Goal: Transaction & Acquisition: Purchase product/service

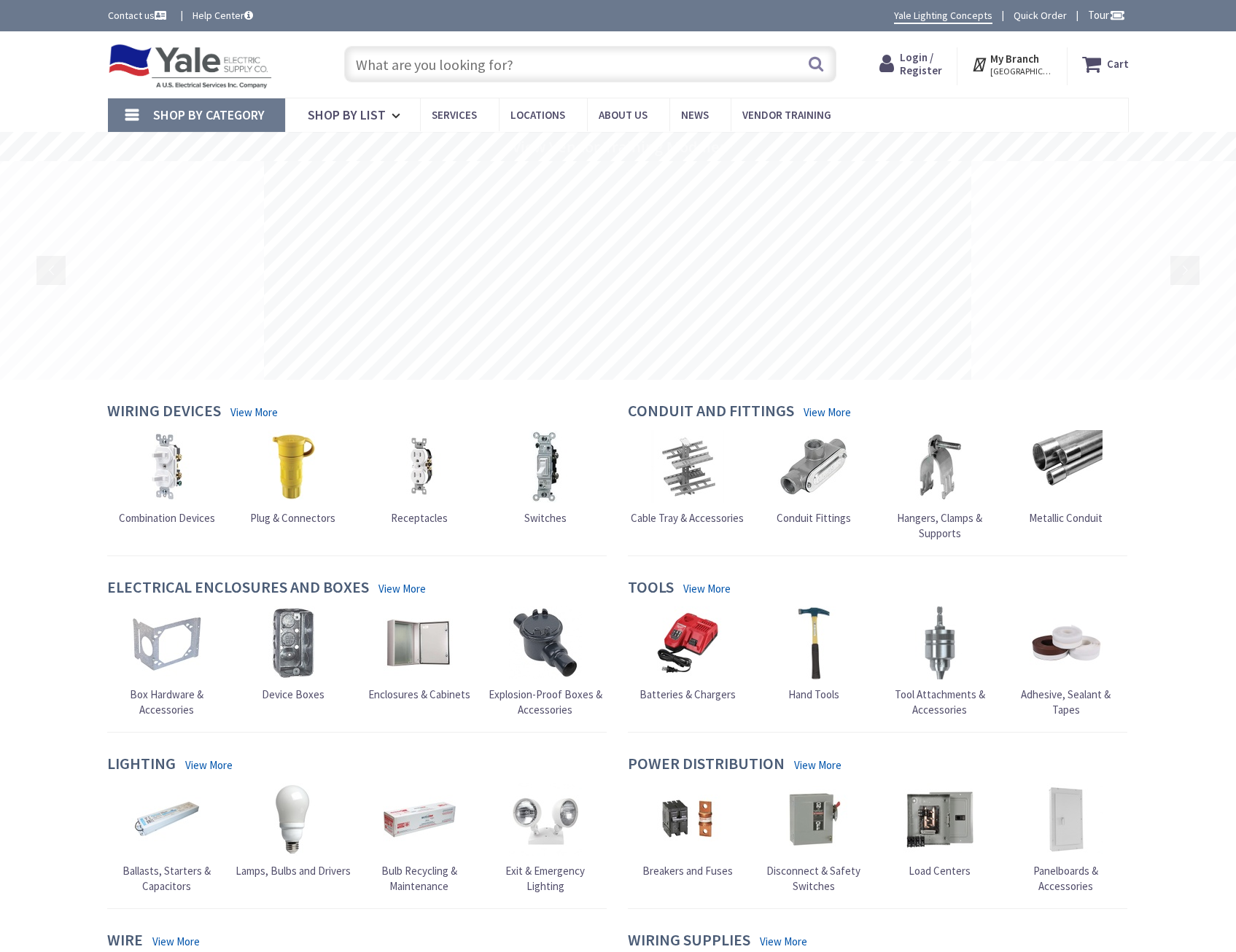
click at [494, 58] on input "text" at bounding box center [590, 64] width 492 height 36
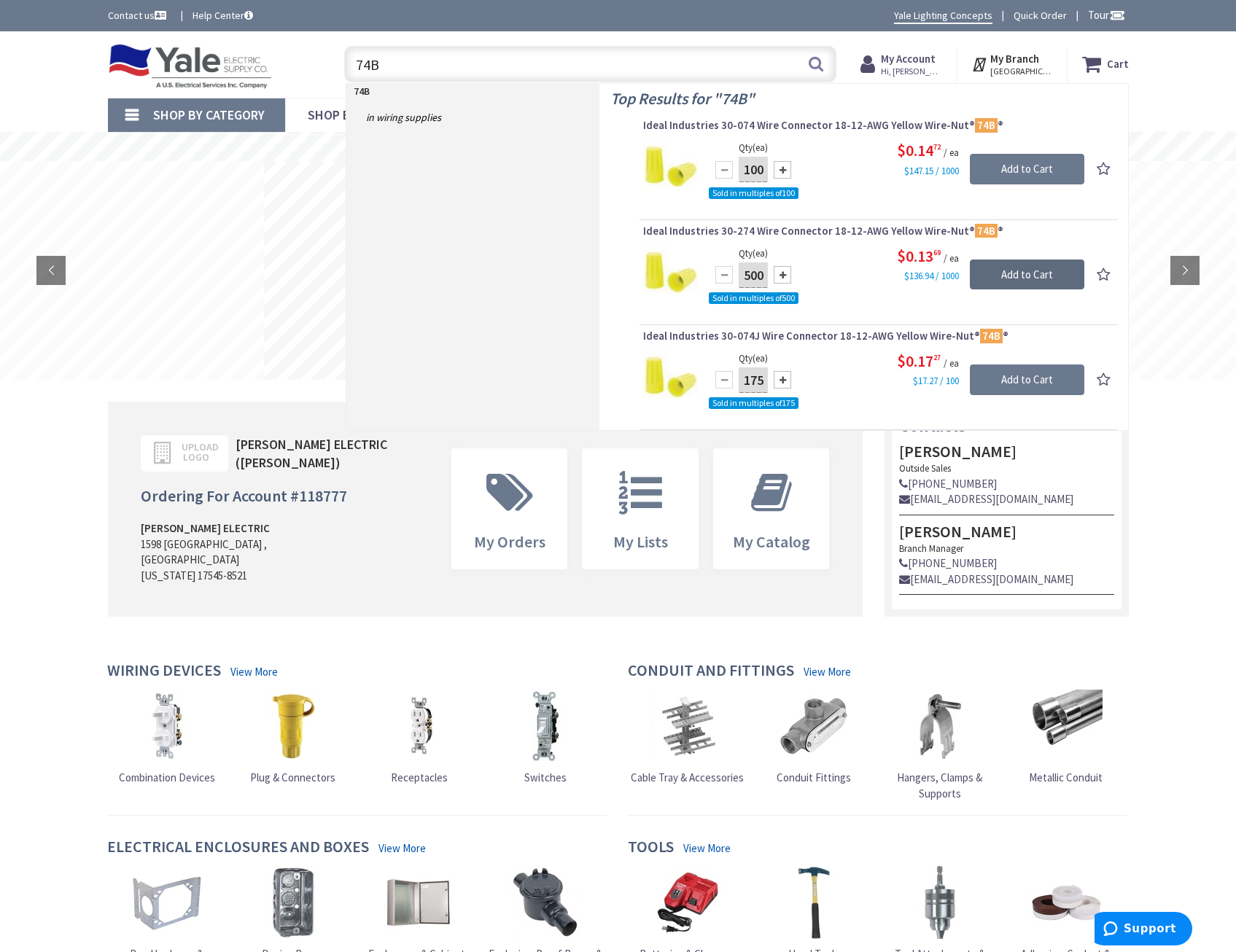
click at [998, 272] on input "Add to Cart" at bounding box center [1027, 274] width 114 height 30
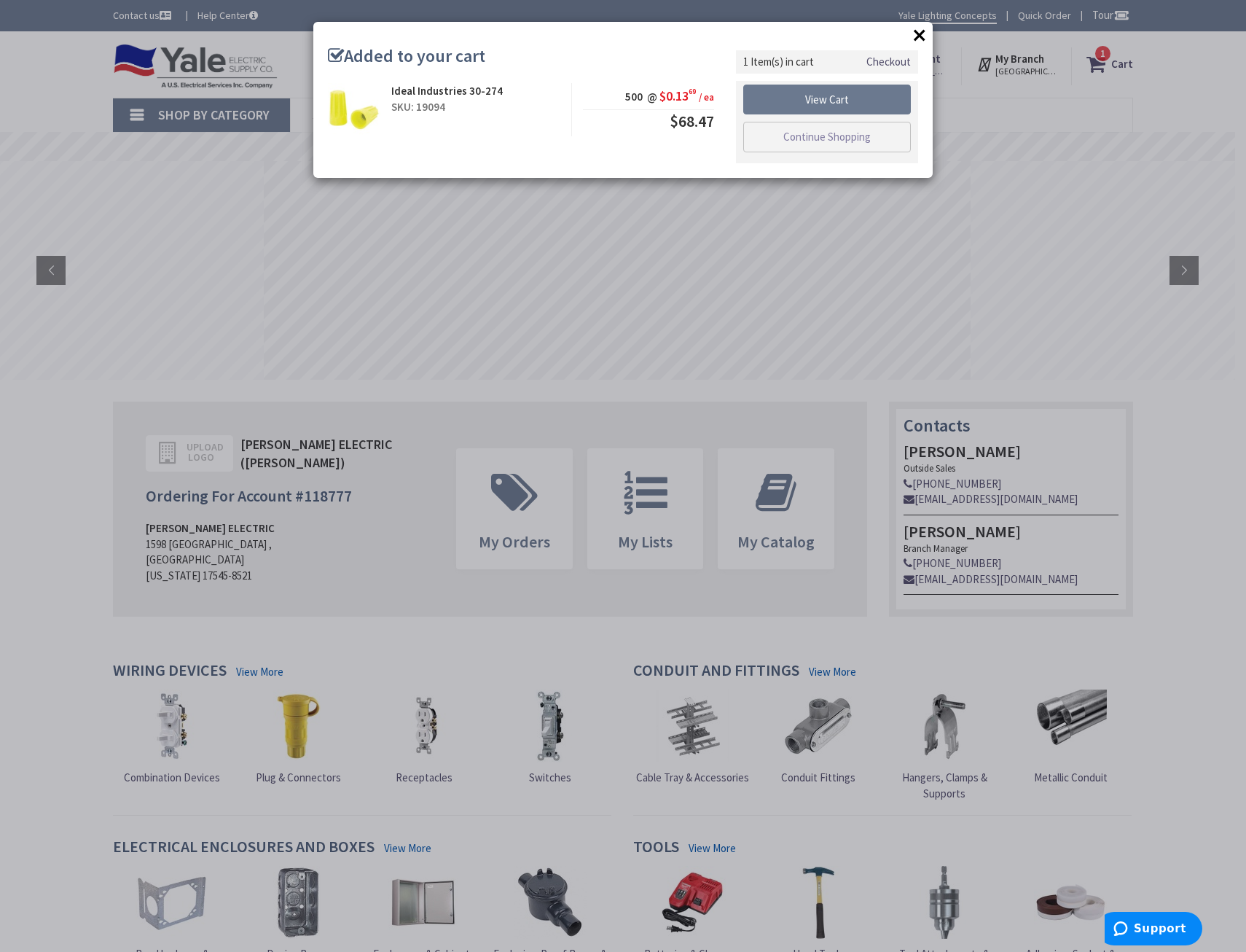
click at [916, 35] on button "×" at bounding box center [919, 35] width 22 height 22
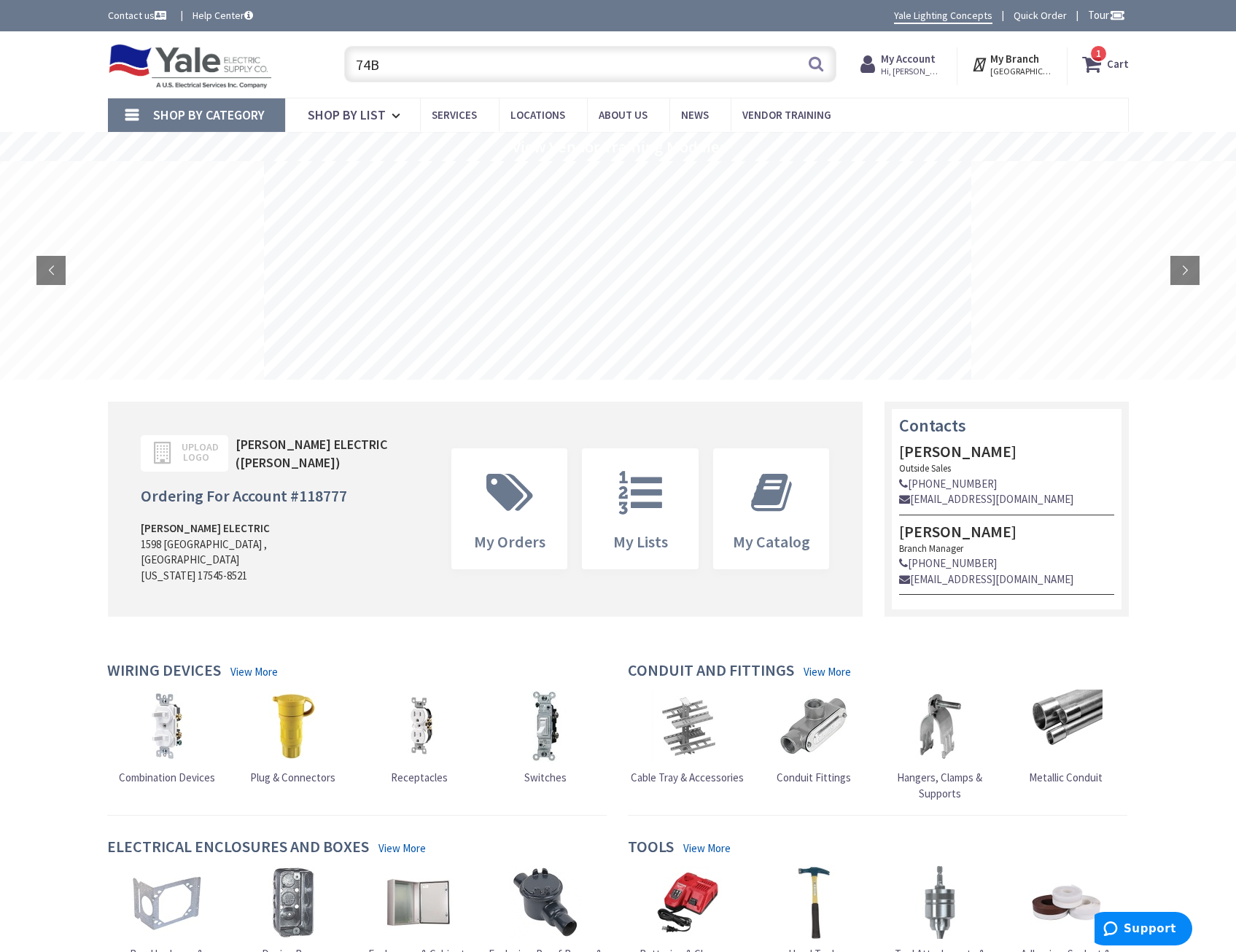
click at [706, 62] on input "74B" at bounding box center [590, 64] width 492 height 36
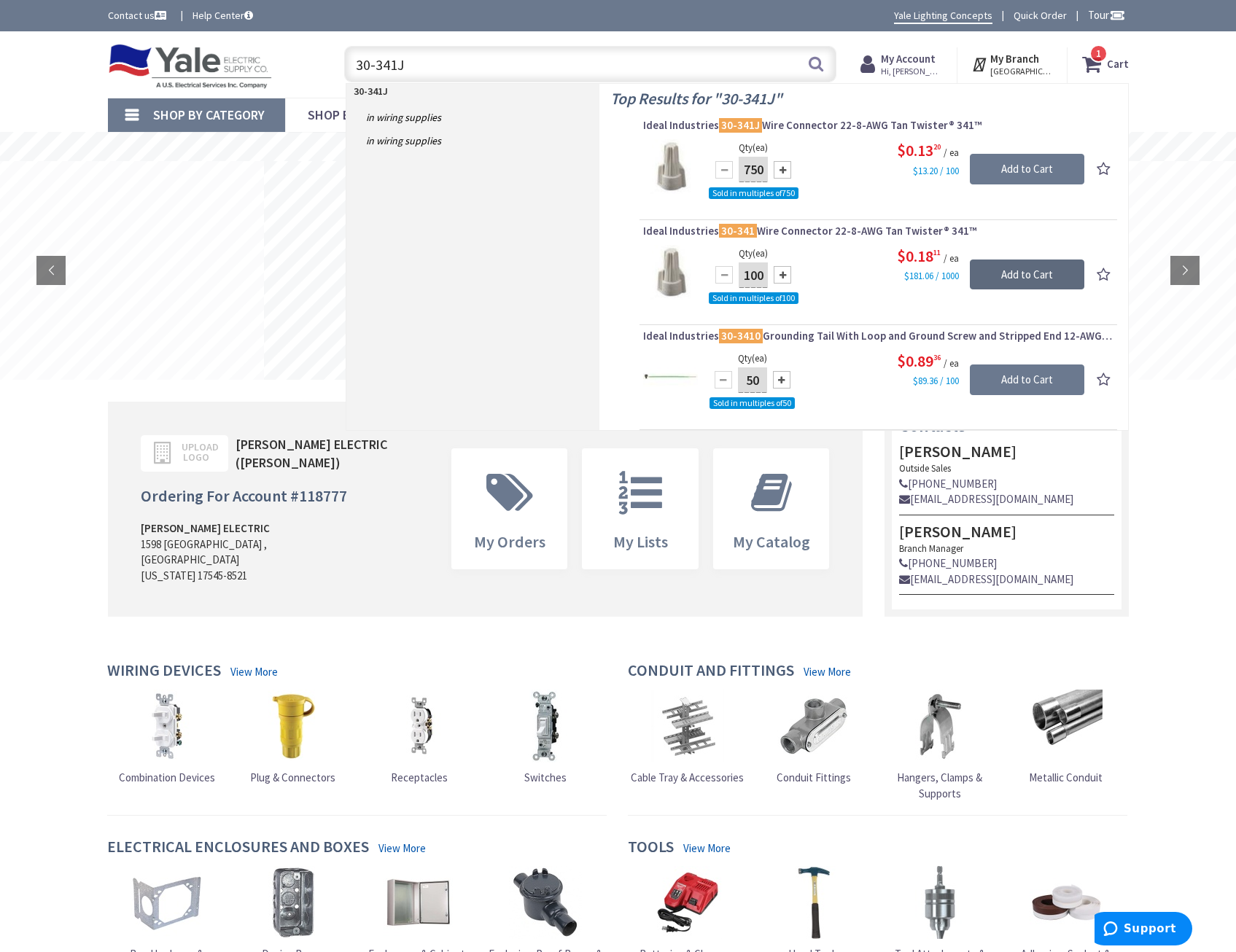
click at [1017, 272] on input "Add to Cart" at bounding box center [1027, 274] width 114 height 30
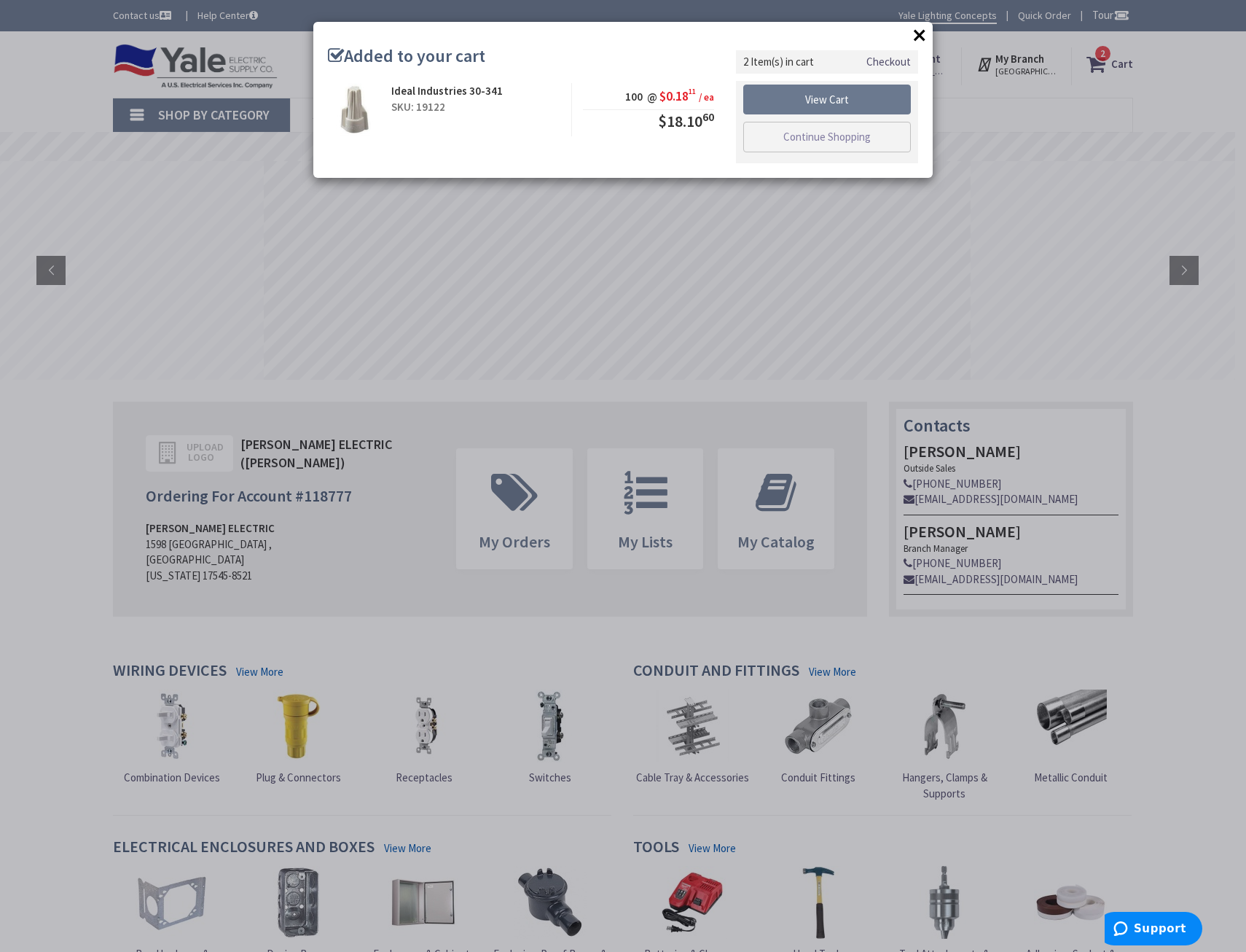
click at [921, 30] on button "×" at bounding box center [919, 35] width 22 height 22
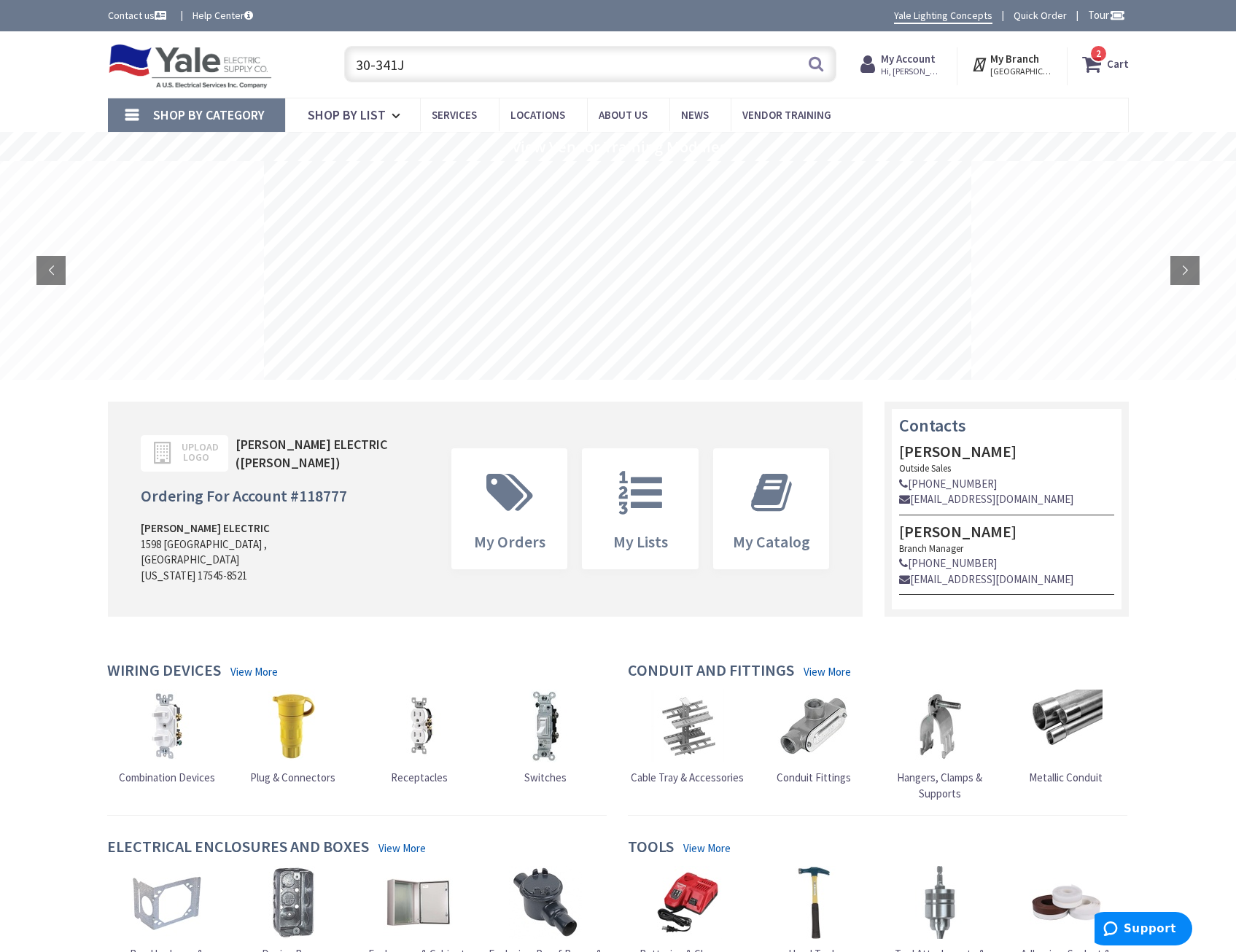
click at [531, 69] on input "30-341J" at bounding box center [590, 64] width 492 height 36
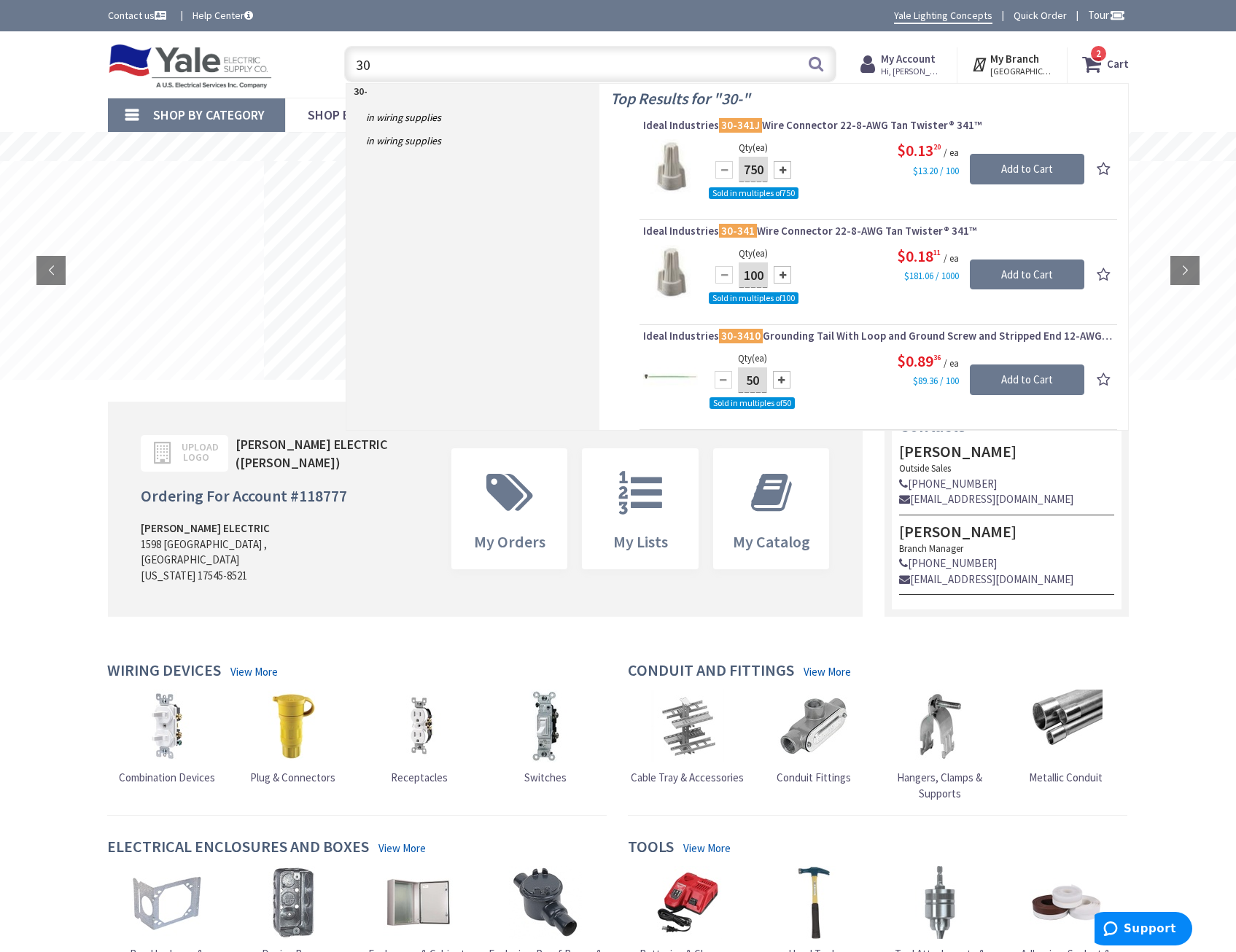
type input "3"
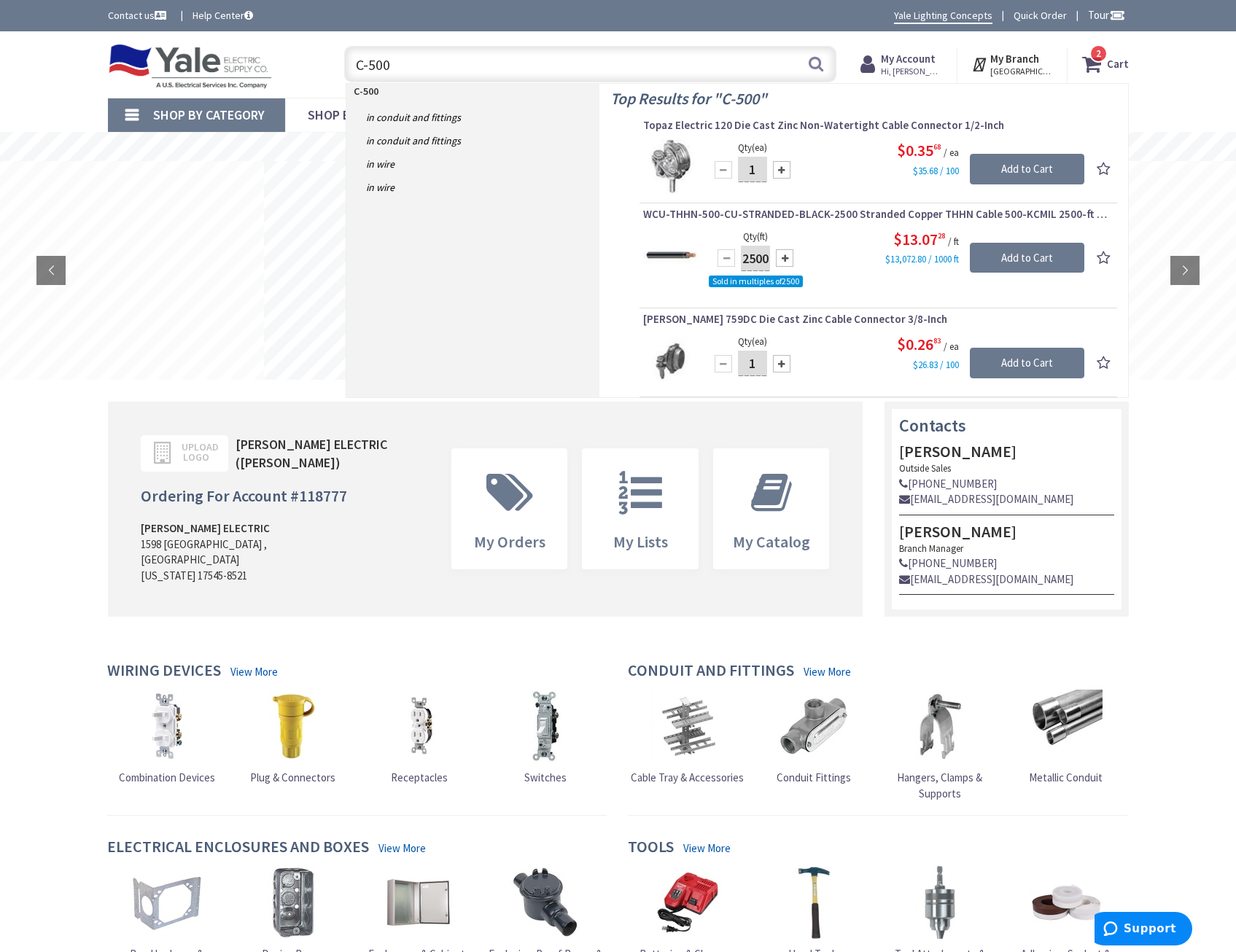
type input "C-500"
drag, startPoint x: 759, startPoint y: 167, endPoint x: 739, endPoint y: 166, distance: 20.0
click at [739, 166] on input "1" at bounding box center [752, 169] width 29 height 25
type input "100"
click at [1033, 164] on input "Add to Cart" at bounding box center [1027, 169] width 114 height 30
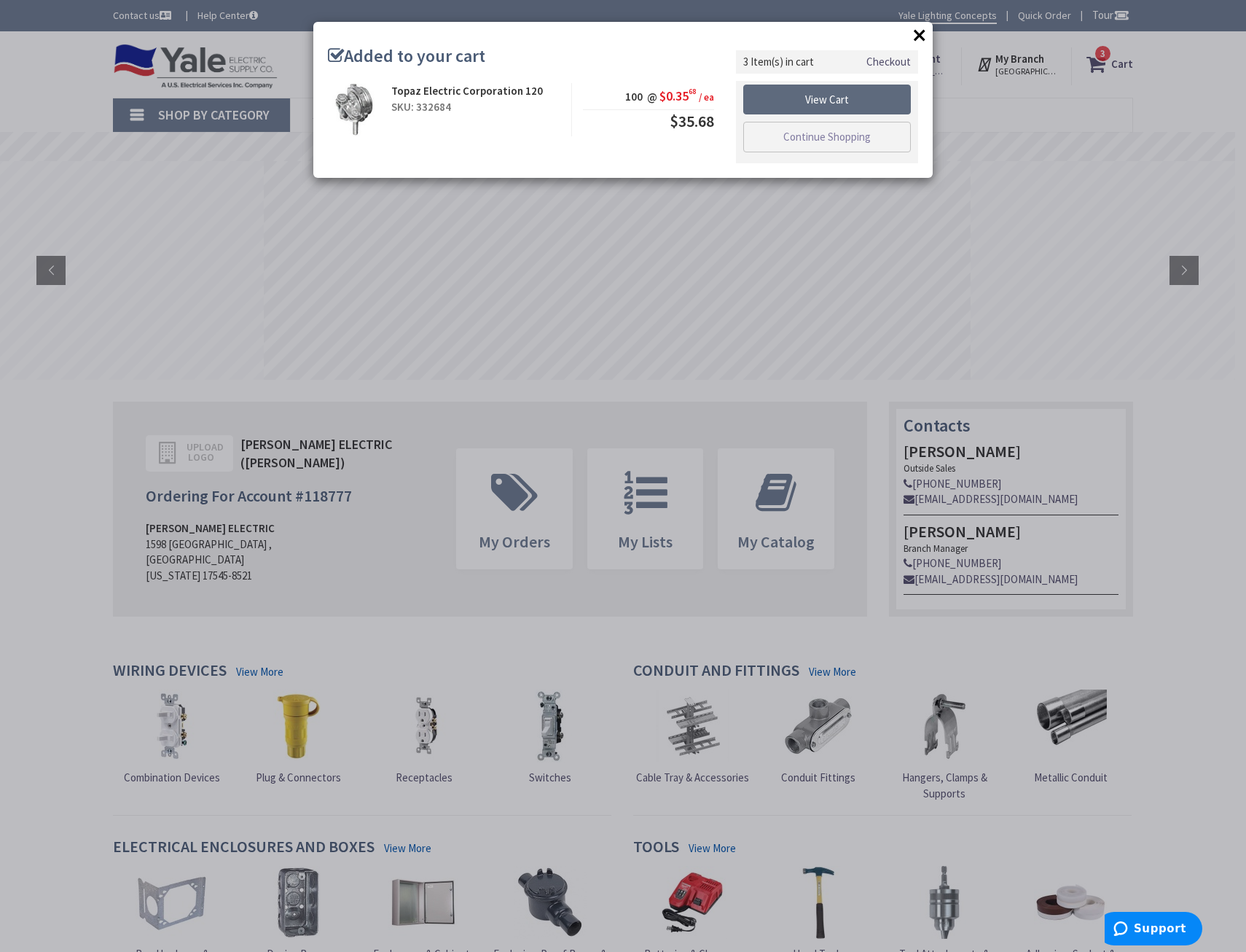
click at [886, 86] on link "View Cart" at bounding box center [827, 99] width 168 height 30
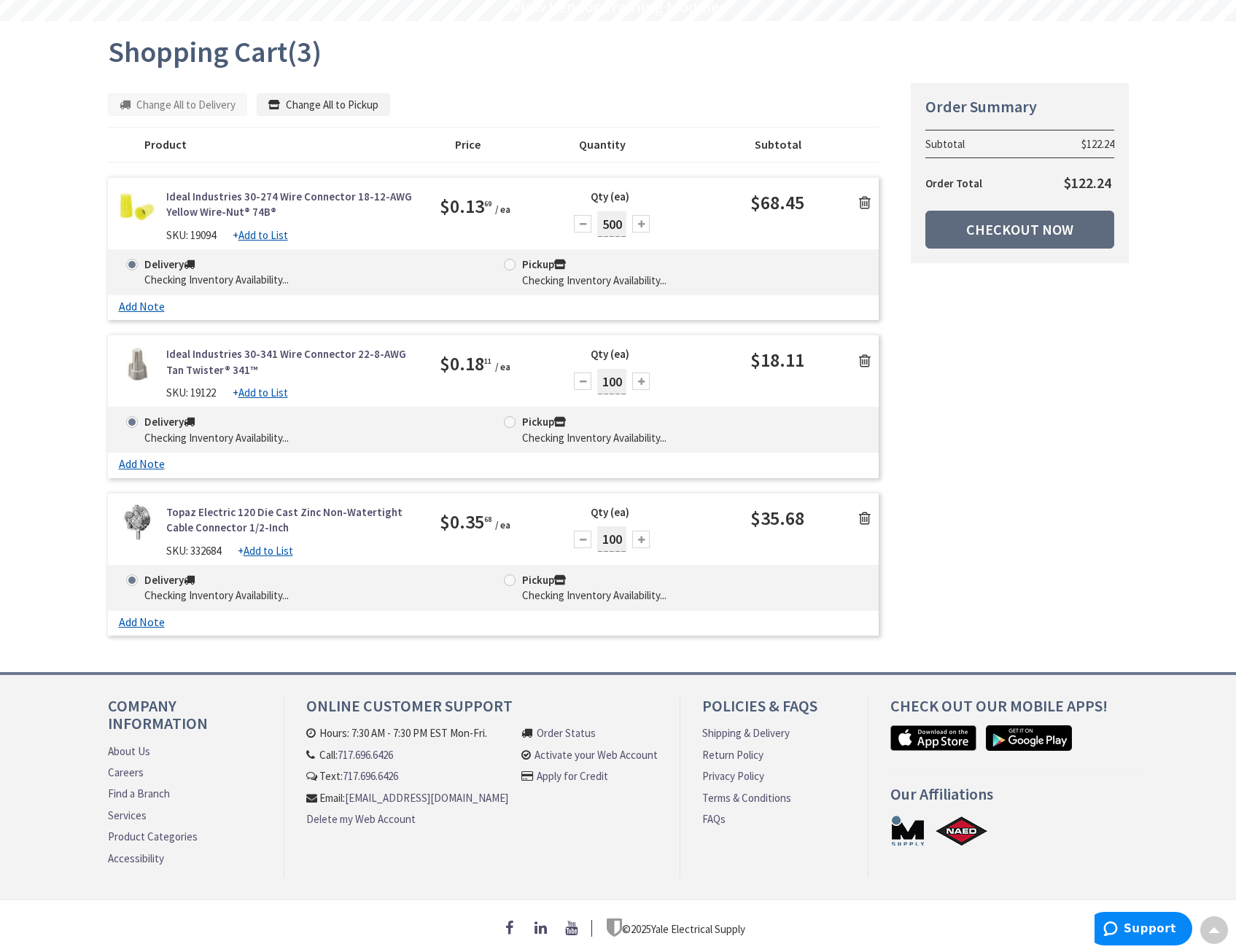
click at [983, 217] on link "Checkout Now" at bounding box center [1020, 230] width 189 height 38
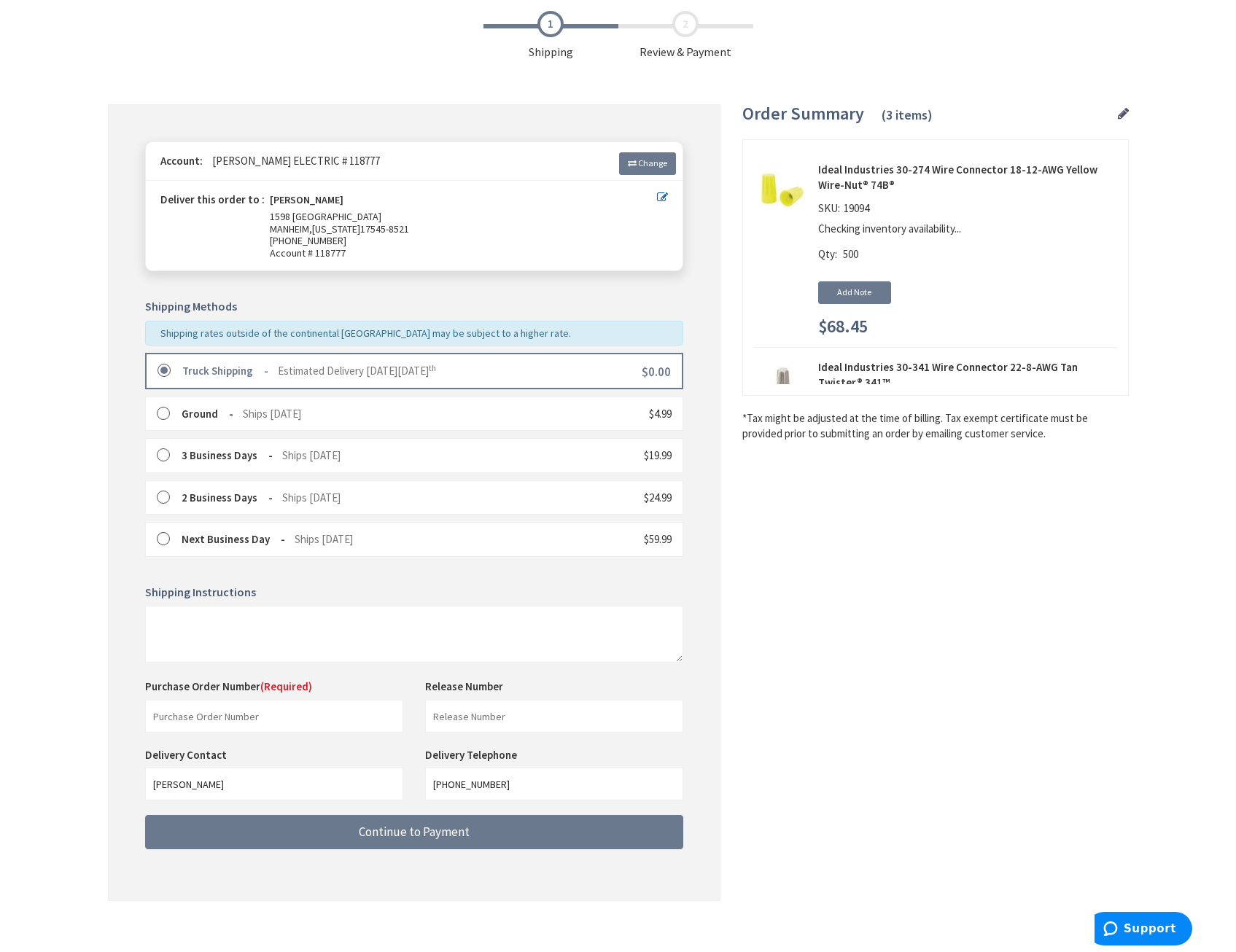
scroll to position [84, 0]
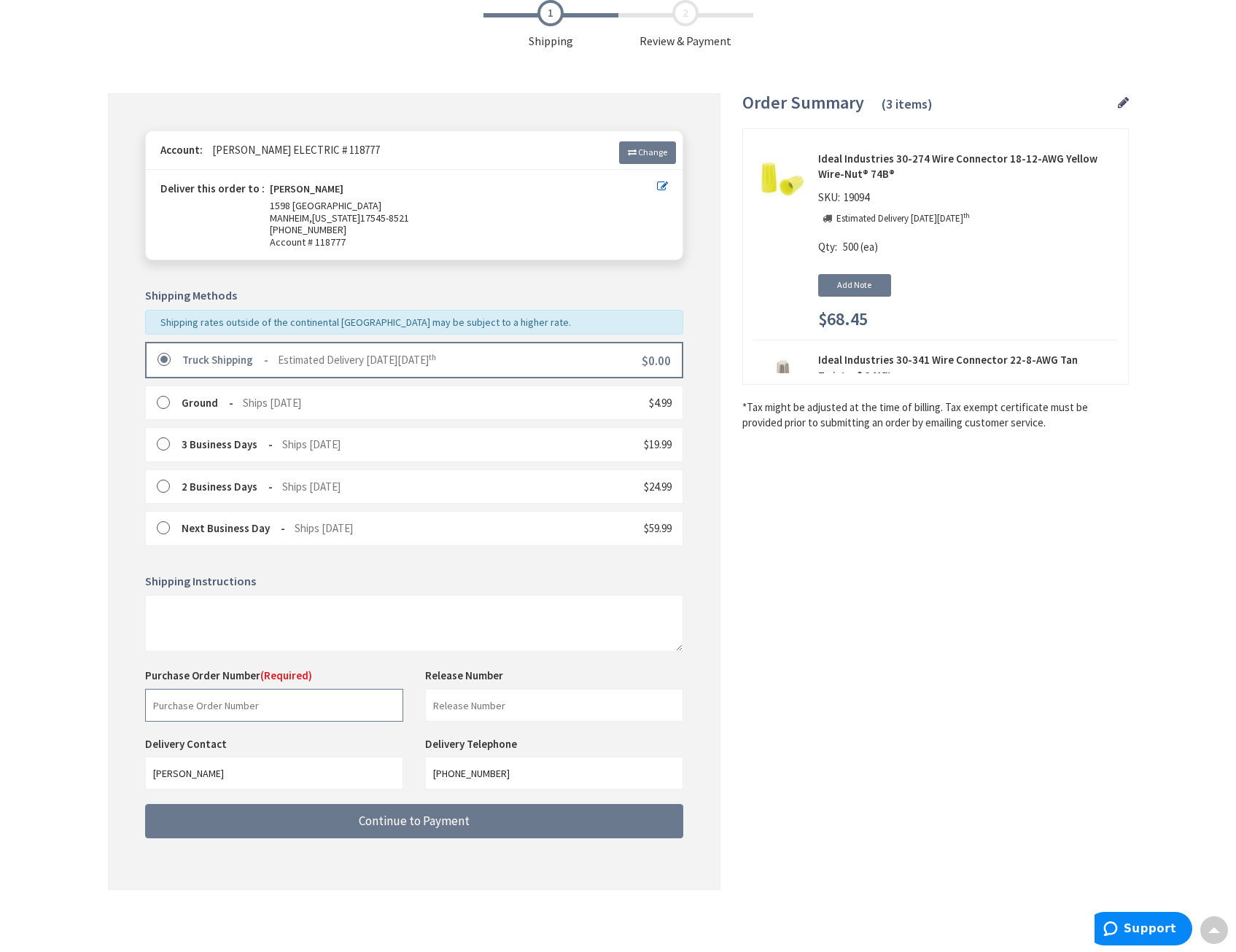
click at [221, 698] on input "text" at bounding box center [274, 705] width 258 height 33
type input "STOCK"
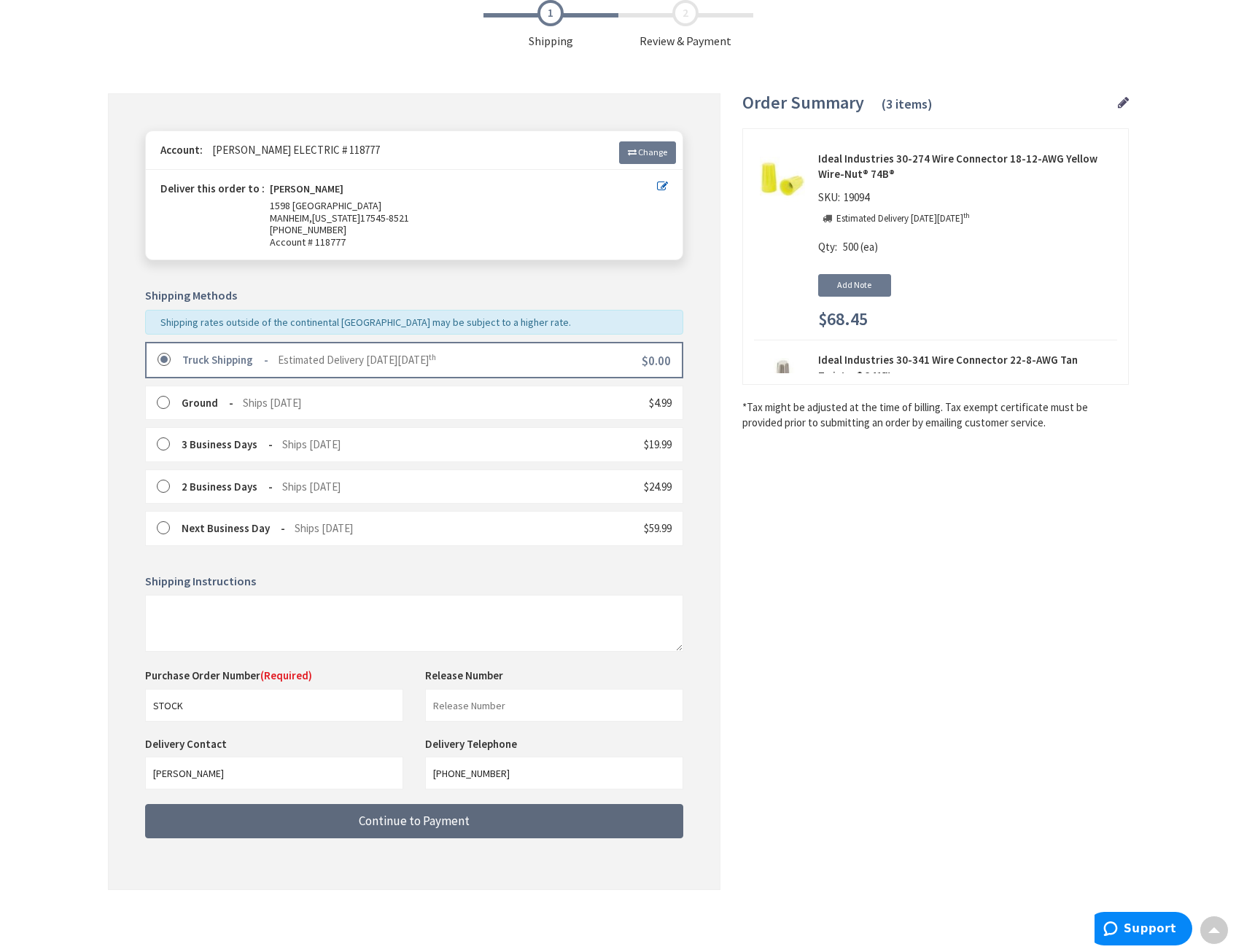
click at [424, 817] on span "Continue to Payment" at bounding box center [414, 821] width 111 height 16
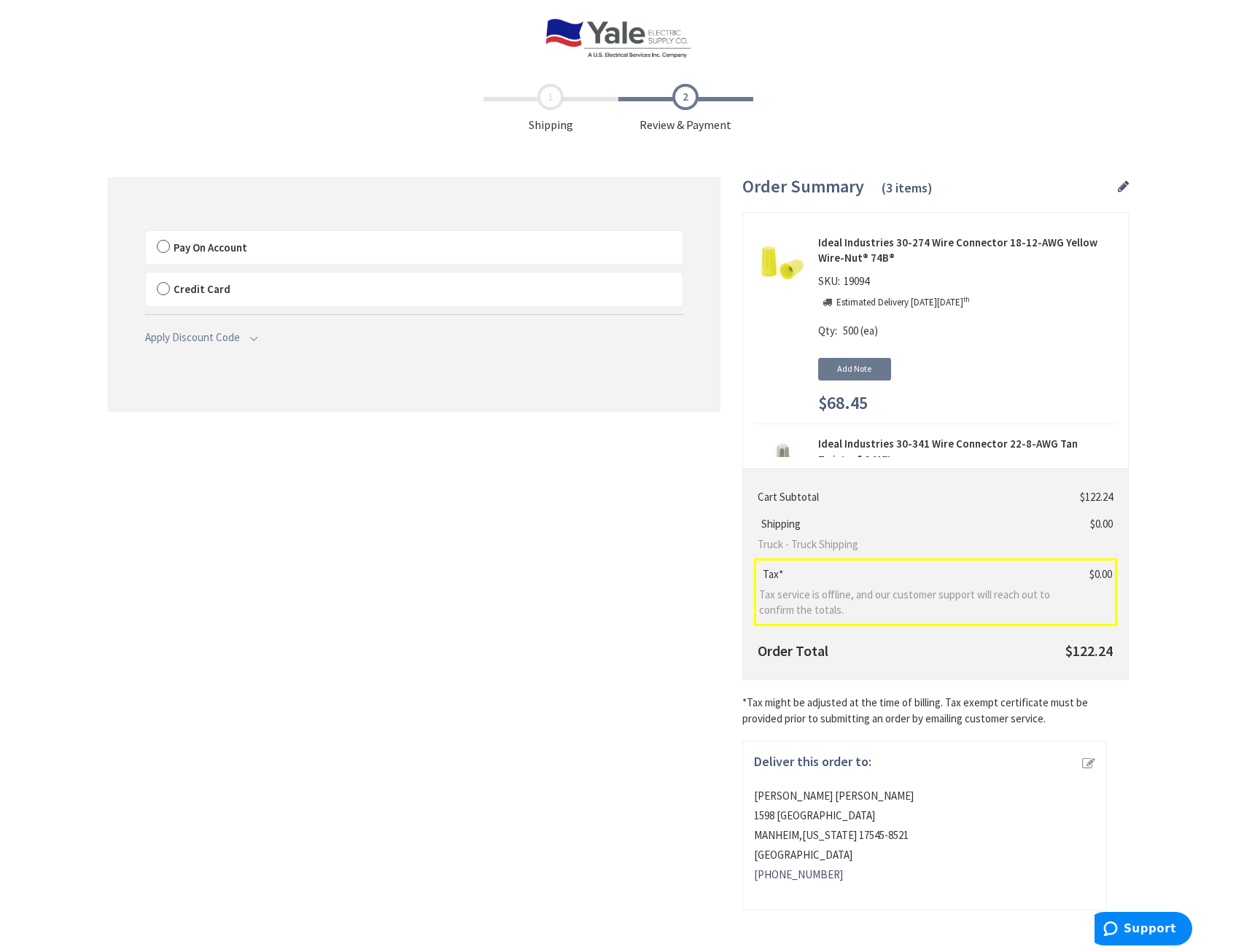
drag, startPoint x: 427, startPoint y: 811, endPoint x: 235, endPoint y: 475, distance: 387.0
click at [228, 517] on div "Shipping Review & Payment Estimated Total $122.24 3 Some items on your order ar…" at bounding box center [618, 492] width 1021 height 833
click at [170, 247] on label "Pay On Account" at bounding box center [414, 247] width 536 height 34
click at [146, 234] on input "Pay On Account" at bounding box center [146, 234] width 0 height 0
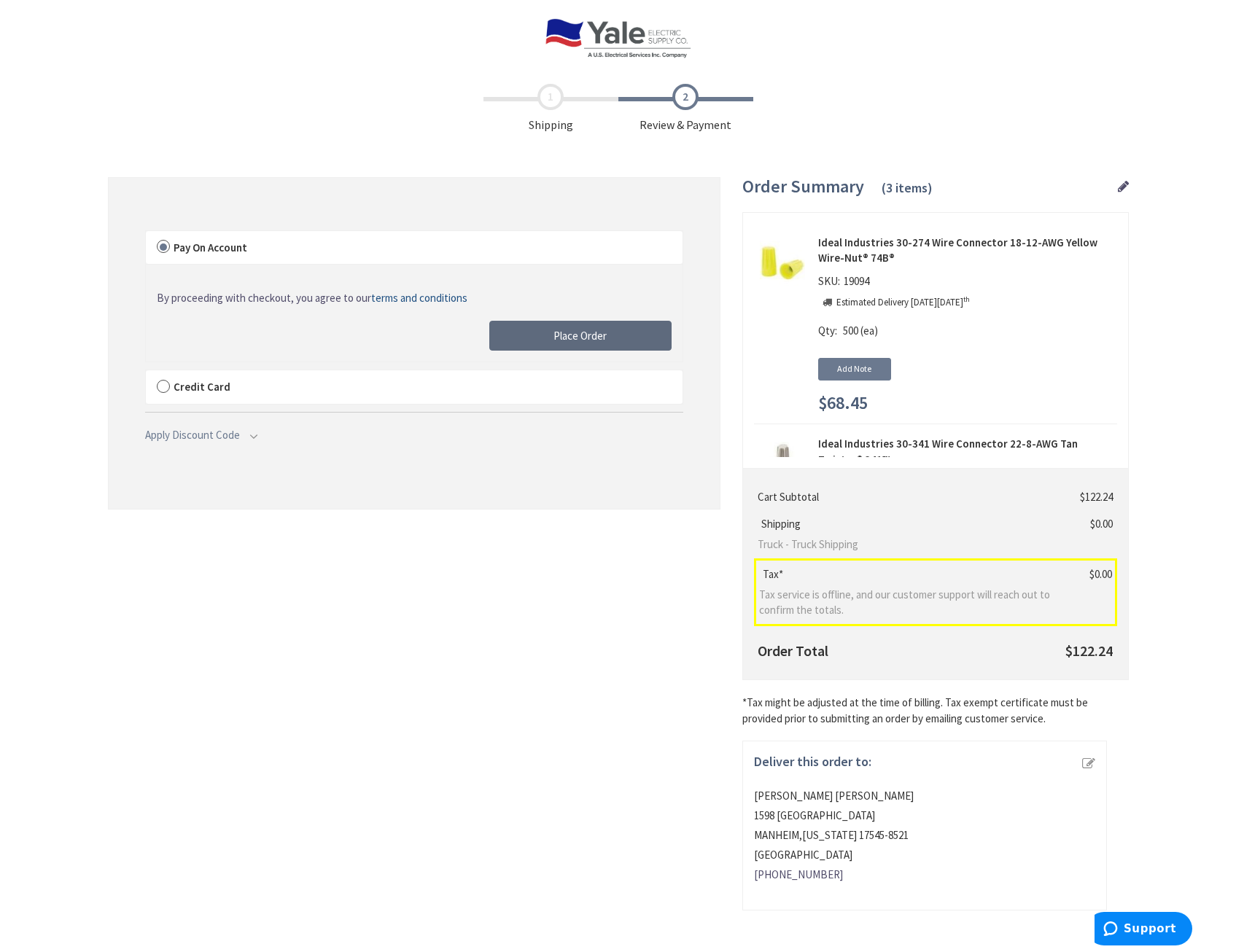
click at [597, 340] on span "Place Order" at bounding box center [580, 335] width 54 height 14
